Goal: Information Seeking & Learning: Learn about a topic

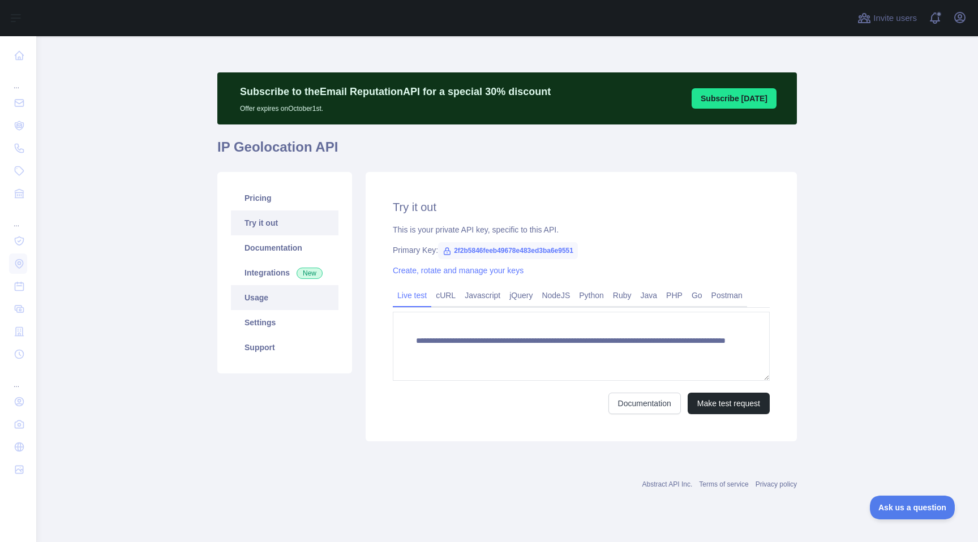
click at [270, 298] on link "Usage" at bounding box center [285, 297] width 108 height 25
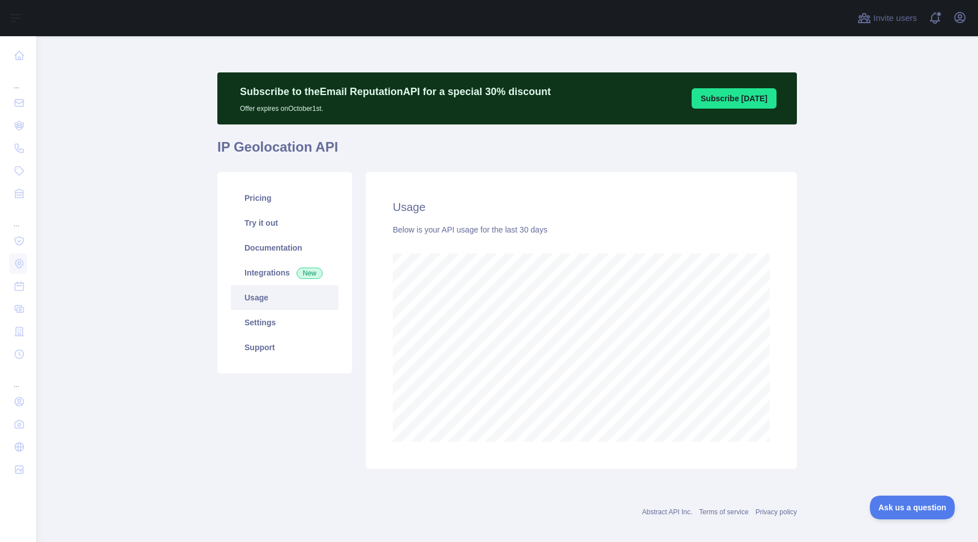
scroll to position [506, 942]
click at [291, 268] on link "Integrations New" at bounding box center [285, 272] width 108 height 25
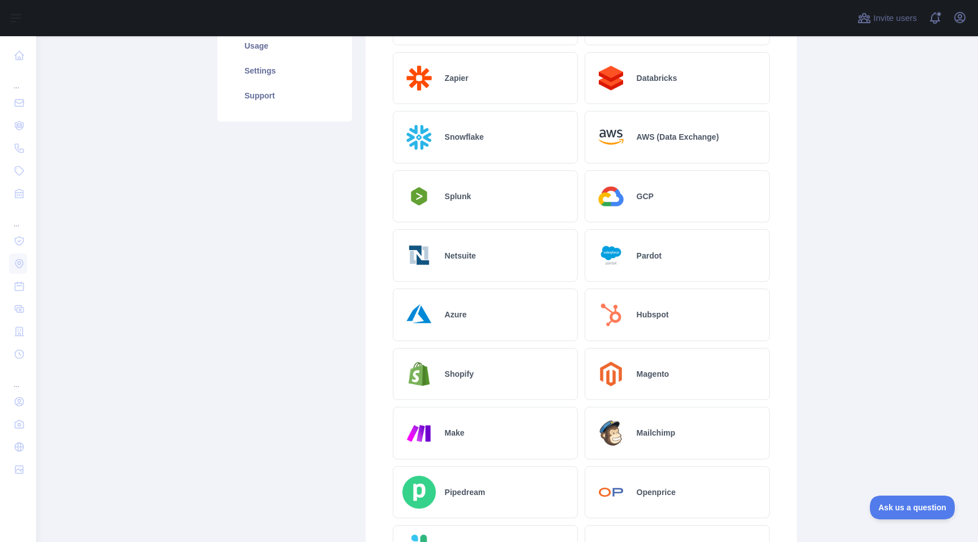
scroll to position [253, 0]
click at [715, 127] on div "AWS (Data Exchange)" at bounding box center [677, 136] width 185 height 53
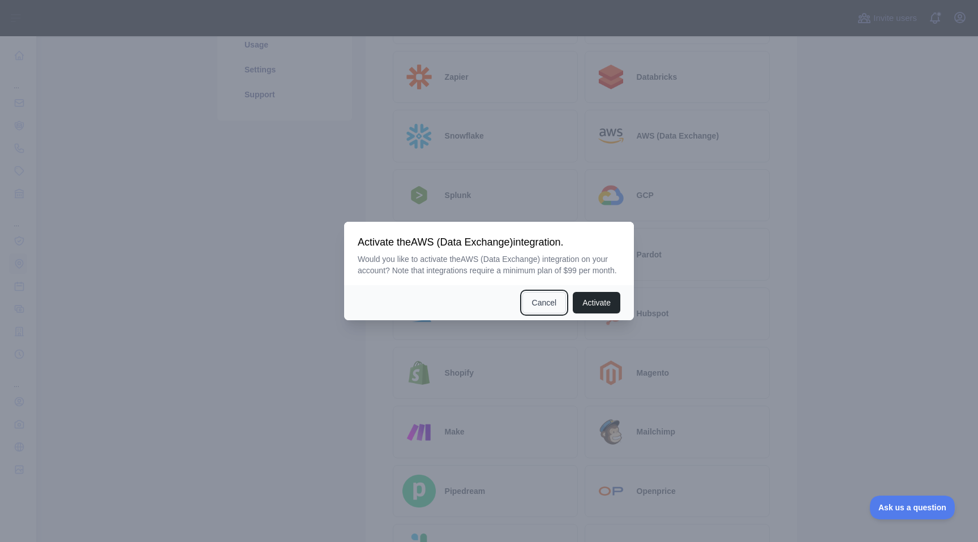
click at [538, 314] on button "Cancel" at bounding box center [545, 303] width 44 height 22
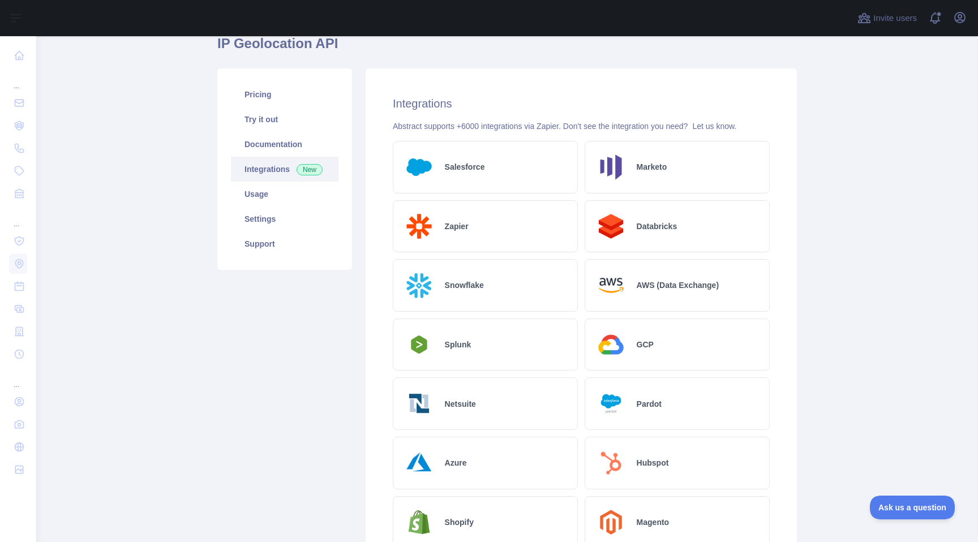
scroll to position [0, 0]
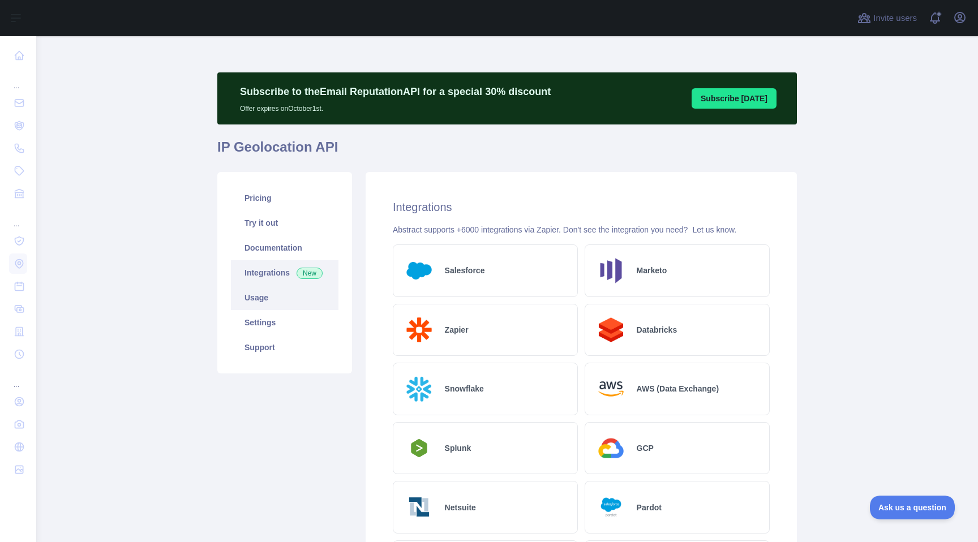
click at [258, 298] on link "Usage" at bounding box center [285, 297] width 108 height 25
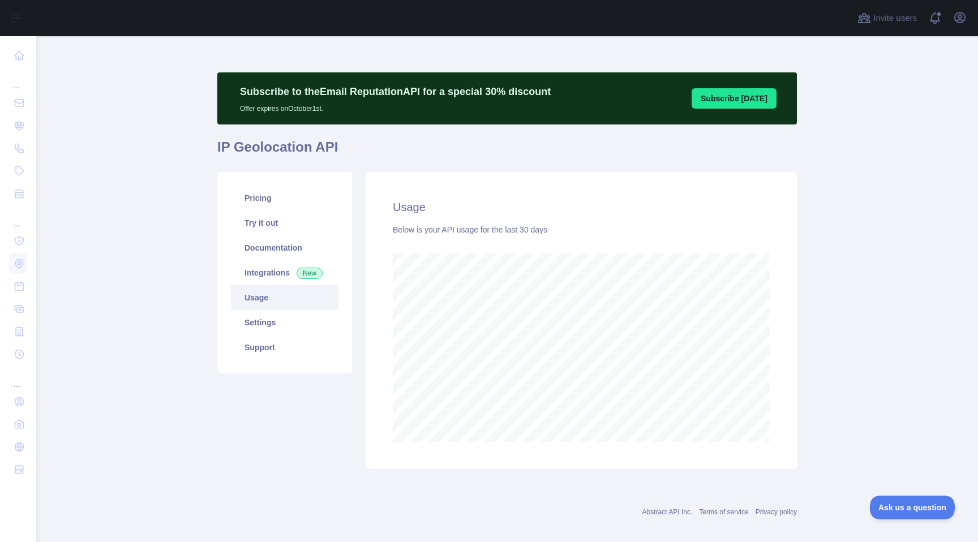
scroll to position [506, 942]
click at [260, 299] on link "Usage" at bounding box center [285, 297] width 108 height 25
click at [237, 192] on link "Pricing" at bounding box center [285, 198] width 108 height 25
